Goal: Transaction & Acquisition: Purchase product/service

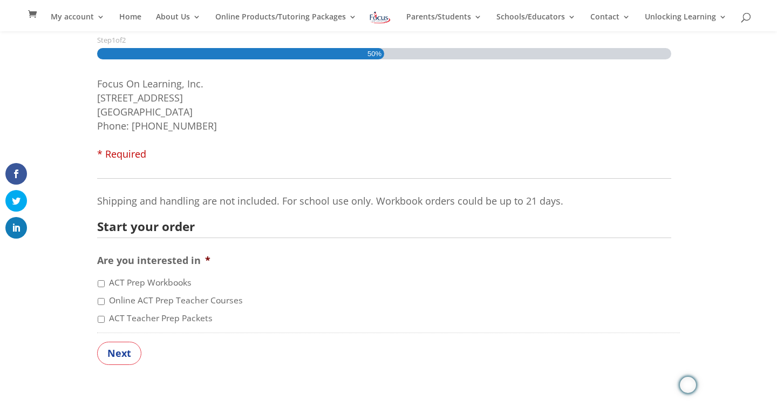
scroll to position [172, 0]
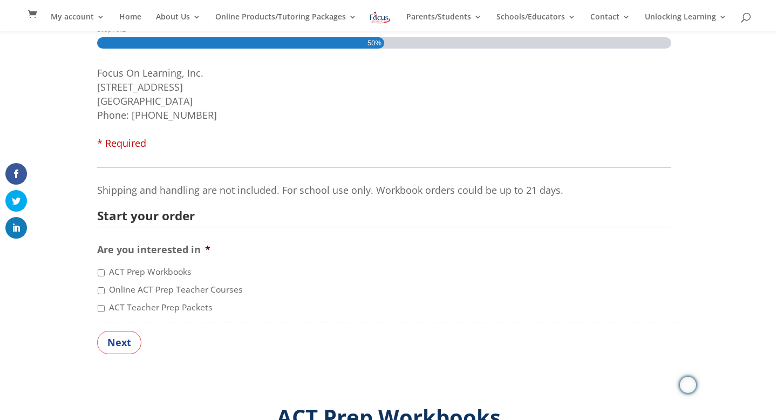
click at [138, 270] on label "ACT Prep Workbooks" at bounding box center [150, 271] width 83 height 13
click at [105, 270] on input "ACT Prep Workbooks" at bounding box center [101, 272] width 7 height 7
checkbox input "true"
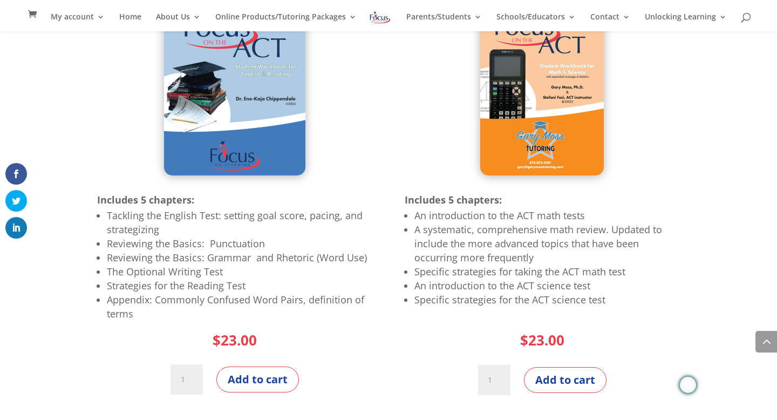
scroll to position [766, 0]
click at [211, 107] on img at bounding box center [234, 94] width 141 height 162
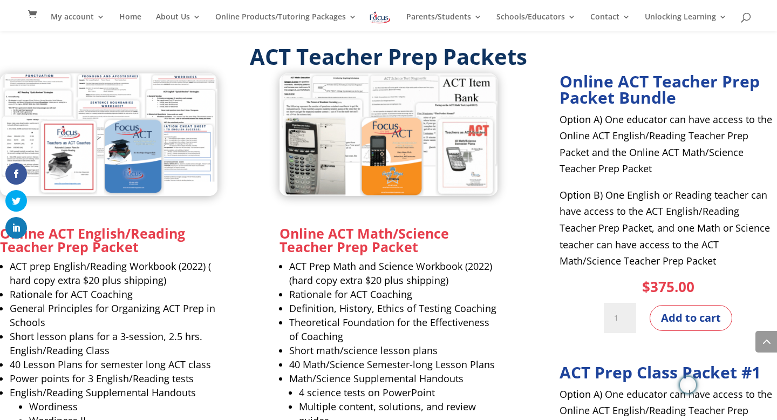
scroll to position [1150, 0]
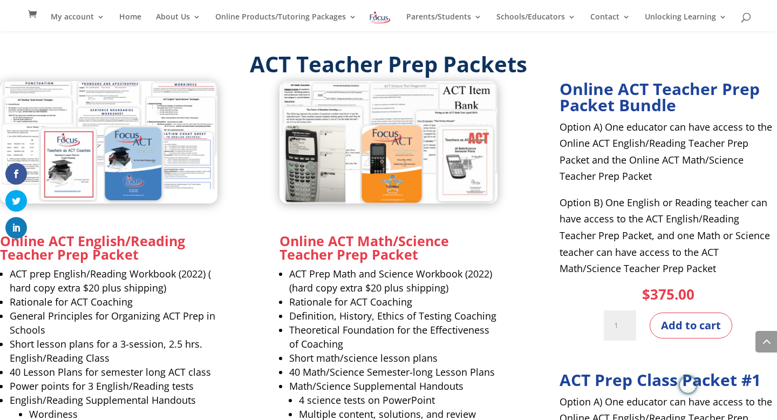
click at [56, 248] on strong "Online ACT English/Reading Teacher Prep Packet" at bounding box center [92, 247] width 185 height 32
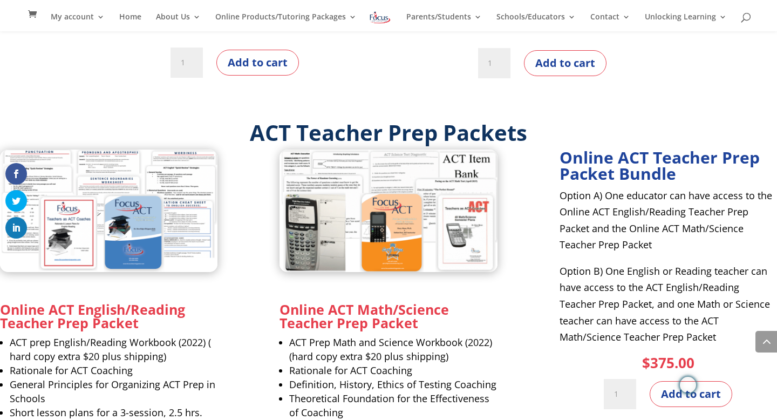
scroll to position [1060, 0]
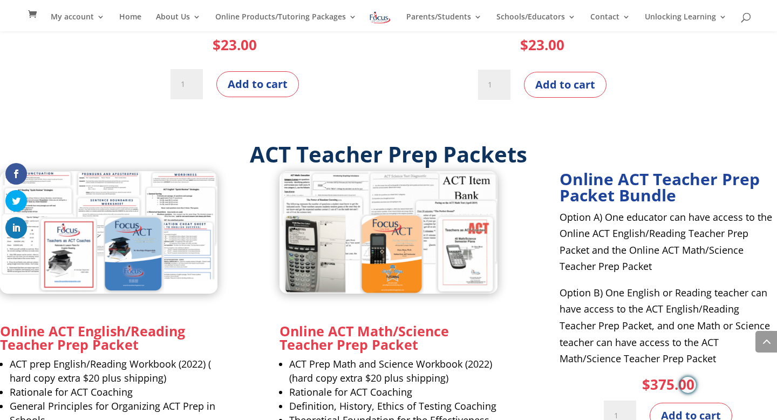
click at [48, 200] on img at bounding box center [108, 232] width 217 height 122
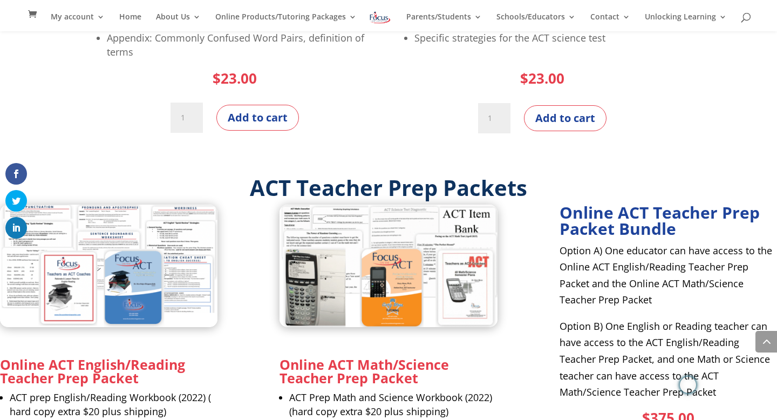
scroll to position [1048, 0]
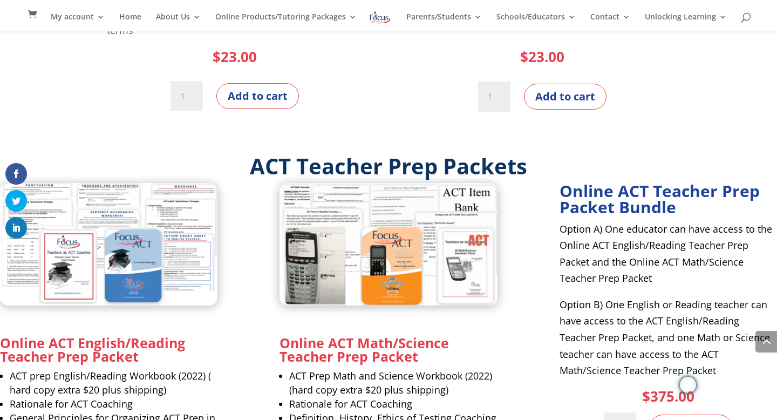
click at [87, 192] on img at bounding box center [108, 244] width 217 height 122
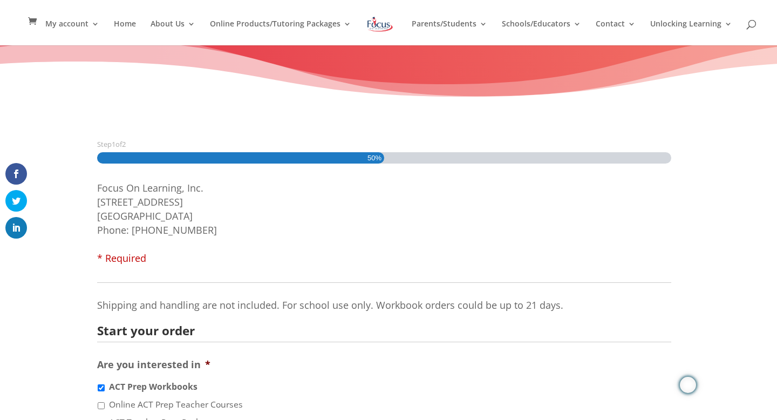
scroll to position [0, 0]
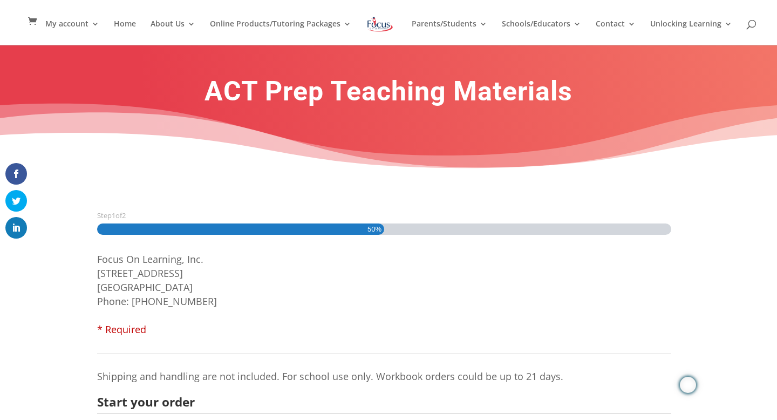
click at [374, 22] on img at bounding box center [380, 24] width 28 height 19
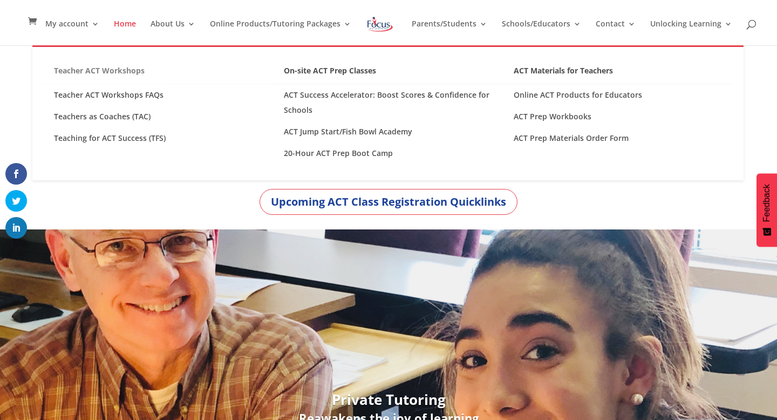
click at [137, 67] on link "Teacher ACT Workshops" at bounding box center [158, 73] width 230 height 21
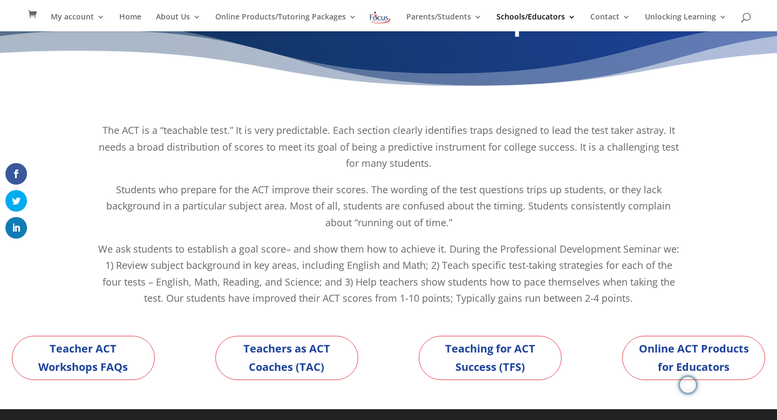
scroll to position [39, 0]
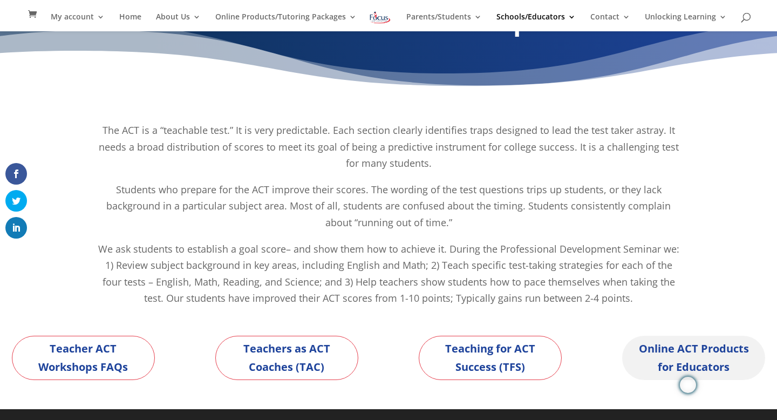
click at [663, 352] on link "Online ACT Products for Educators" at bounding box center [693, 358] width 143 height 44
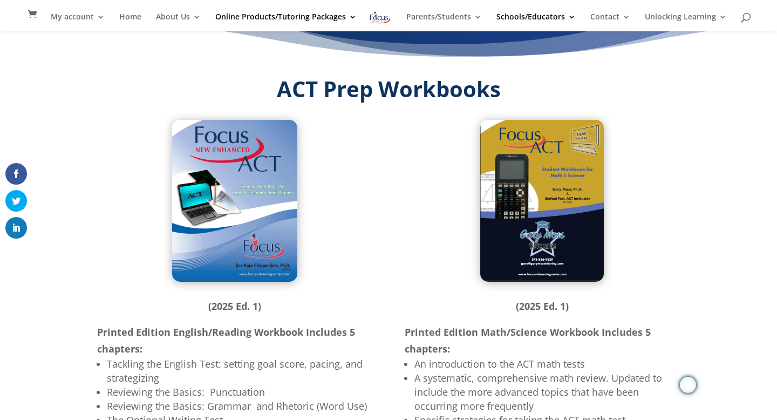
scroll to position [67, 0]
click at [258, 174] on img at bounding box center [234, 201] width 125 height 162
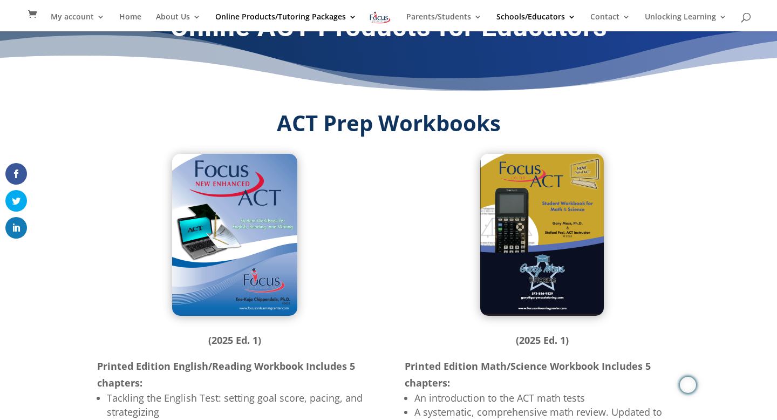
scroll to position [0, 0]
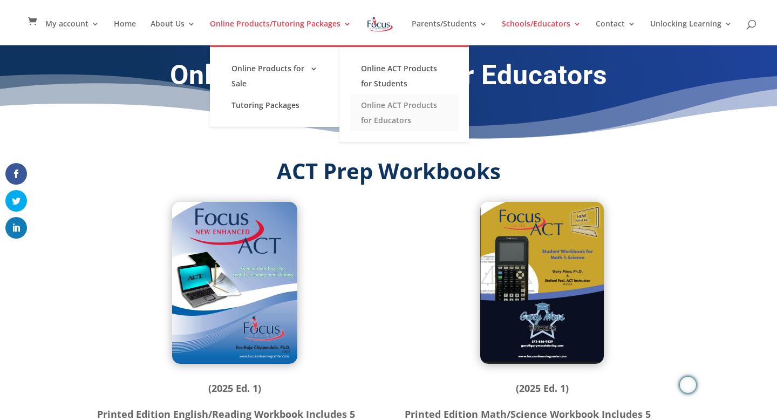
click at [367, 113] on link "Online ACT Products for Educators" at bounding box center [404, 112] width 108 height 37
click at [388, 113] on link "Online ACT Products for Educators" at bounding box center [404, 112] width 108 height 37
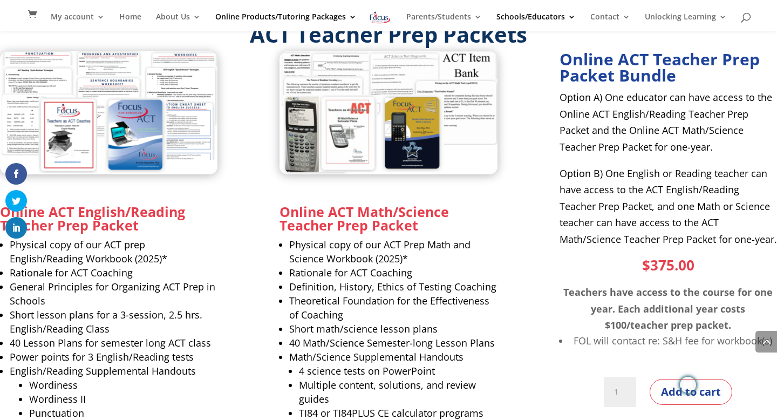
scroll to position [688, 0]
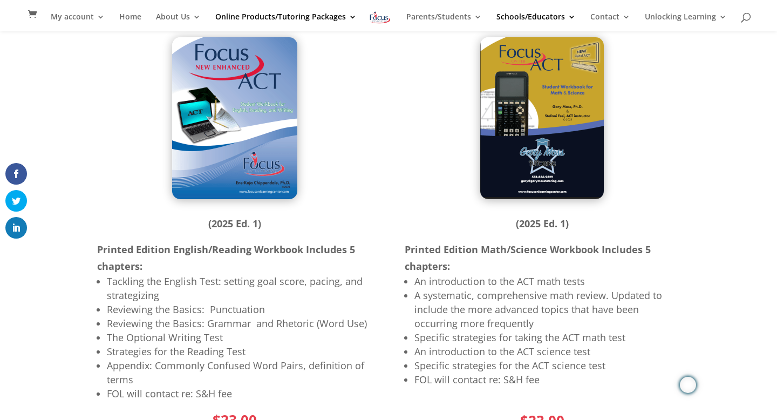
scroll to position [179, 0]
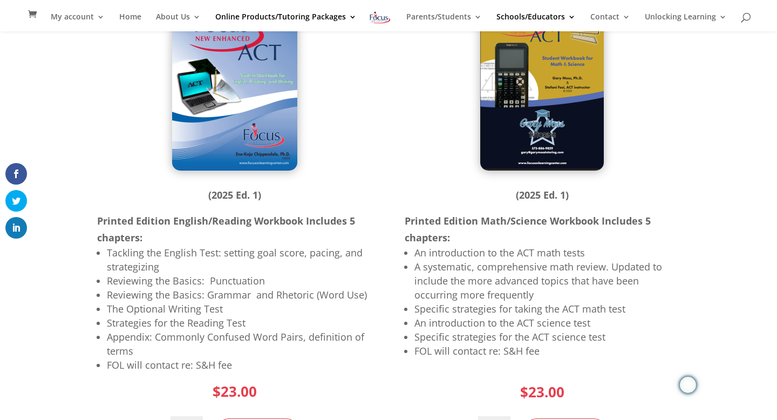
click at [233, 106] on img at bounding box center [234, 90] width 125 height 162
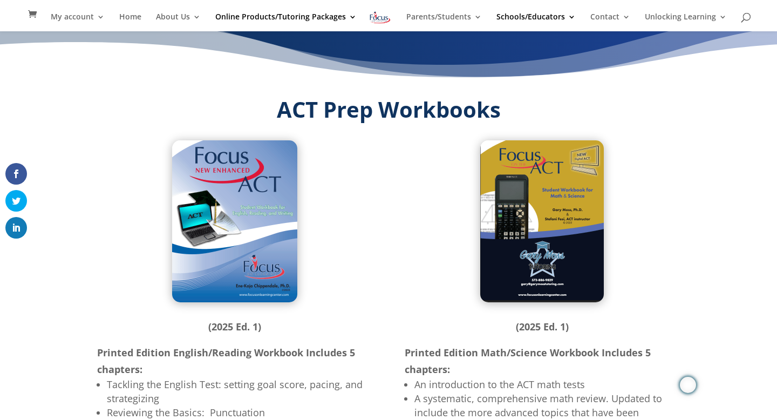
scroll to position [23, 0]
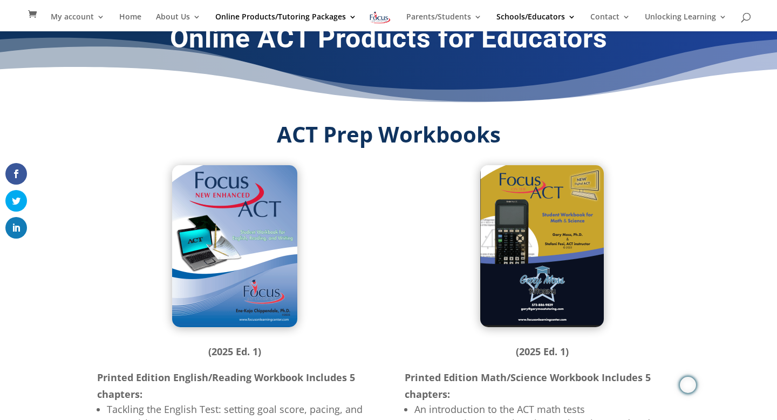
click at [242, 224] on img at bounding box center [234, 246] width 125 height 162
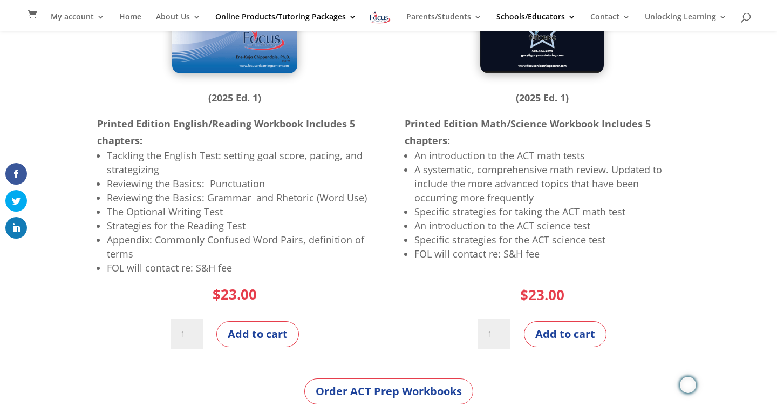
scroll to position [277, 0]
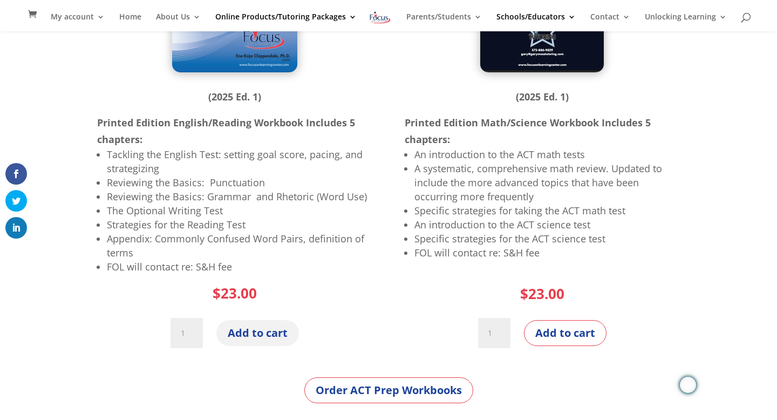
click at [249, 332] on button "Add to cart" at bounding box center [257, 333] width 83 height 26
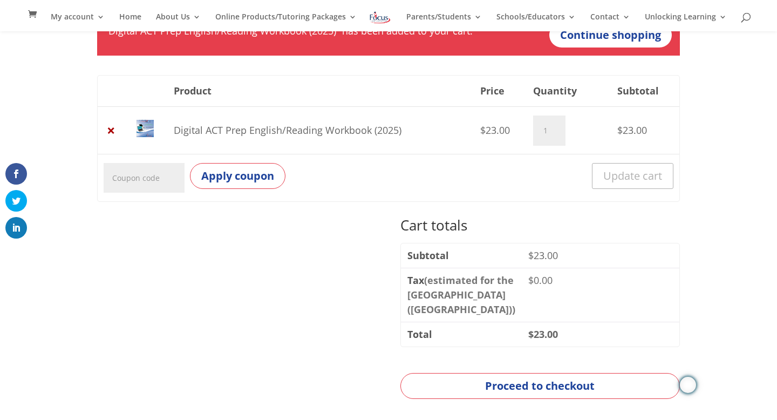
scroll to position [186, 0]
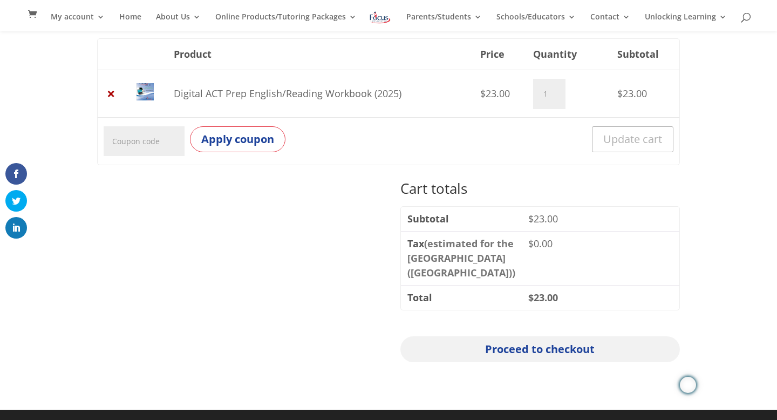
click at [507, 350] on link "Proceed to checkout" at bounding box center [539, 349] width 279 height 26
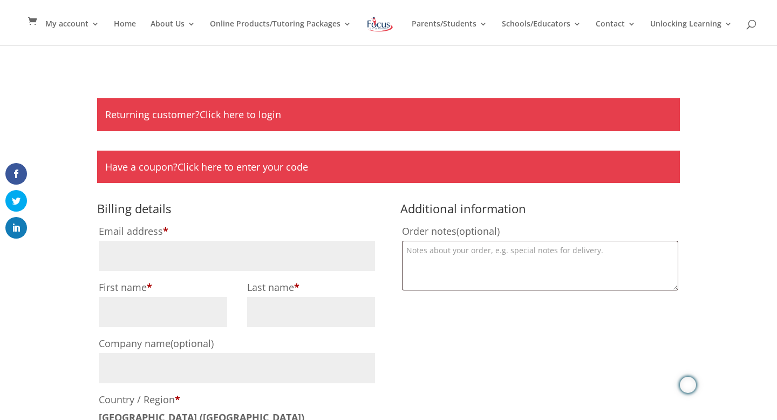
click at [228, 239] on label "Email address *" at bounding box center [237, 230] width 276 height 19
click at [228, 241] on input "Email address *" at bounding box center [237, 256] width 276 height 30
type input "[EMAIL_ADDRESS][DOMAIN_NAME]"
type input "Becca"
type input "Hammer"
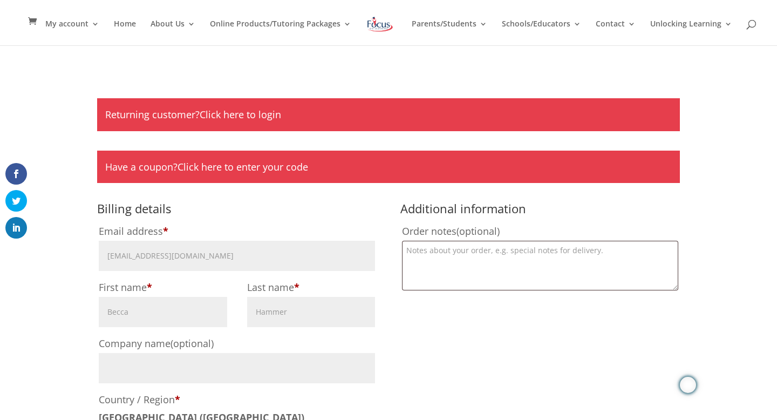
type input "Rattlesnake Ridge Elementary"
type input "[STREET_ADDRESS]"
type input "TUCSON"
select select "AZ"
type input "85743"
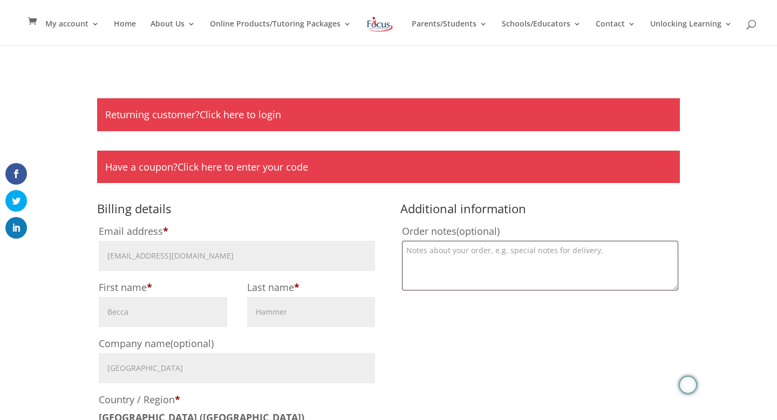
type input "15208697603"
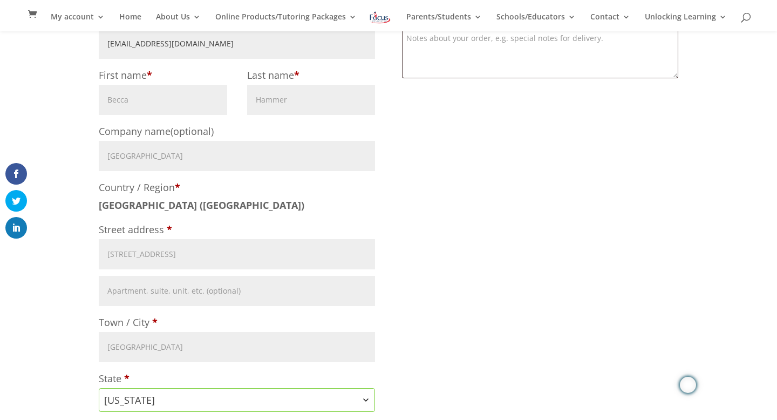
scroll to position [196, 0]
drag, startPoint x: 223, startPoint y: 160, endPoint x: 68, endPoint y: 132, distance: 157.9
click at [68, 132] on div "Returning customer? Click here to login If you have shopped with us before, ple…" at bounding box center [388, 415] width 777 height 1162
type input "[GEOGRAPHIC_DATA]"
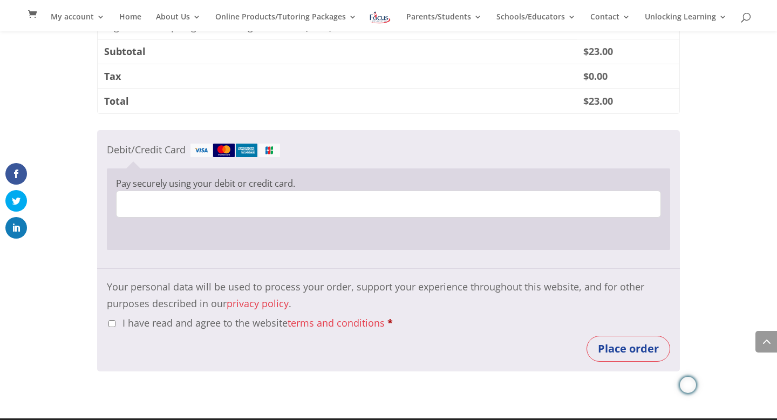
scroll to position [784, 0]
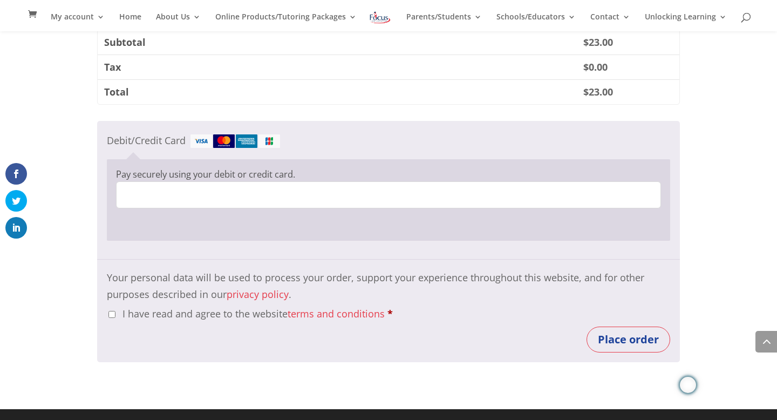
click at [110, 313] on input "I have read and agree to the website terms and conditions *" at bounding box center [111, 314] width 7 height 7
checkbox input "true"
click at [616, 334] on button "Place order" at bounding box center [629, 339] width 84 height 26
